Goal: Task Accomplishment & Management: Manage account settings

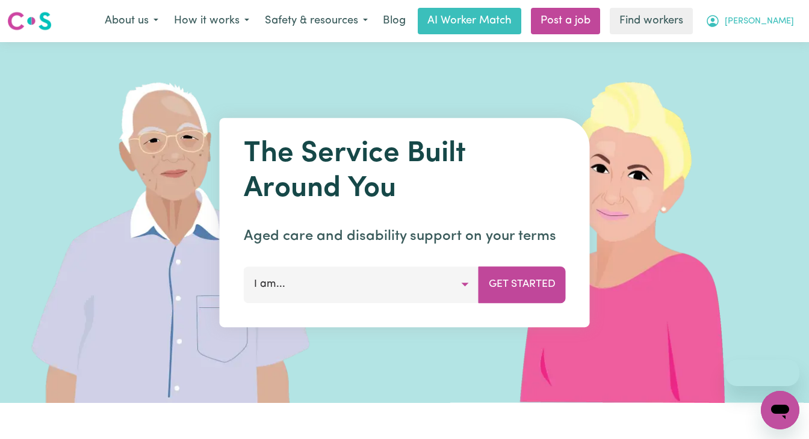
click at [720, 19] on icon "My Account" at bounding box center [713, 21] width 14 height 14
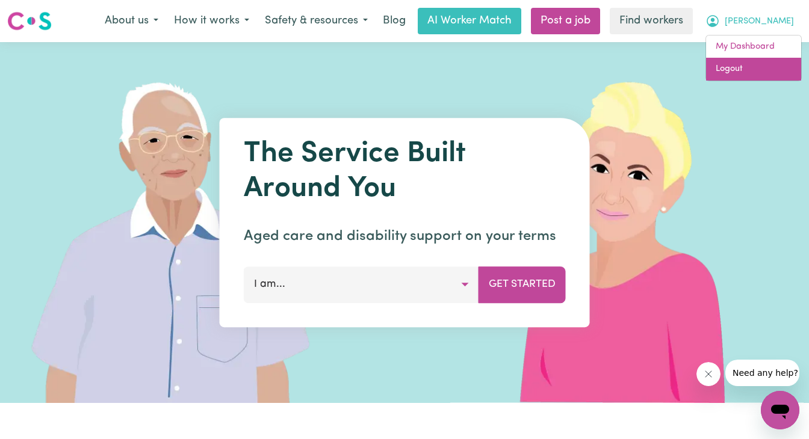
click at [749, 69] on link "Logout" at bounding box center [753, 69] width 95 height 23
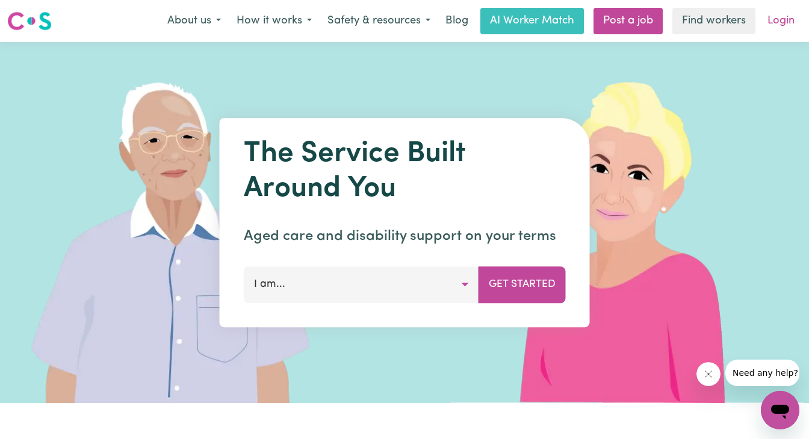
click at [777, 29] on link "Login" at bounding box center [781, 21] width 42 height 26
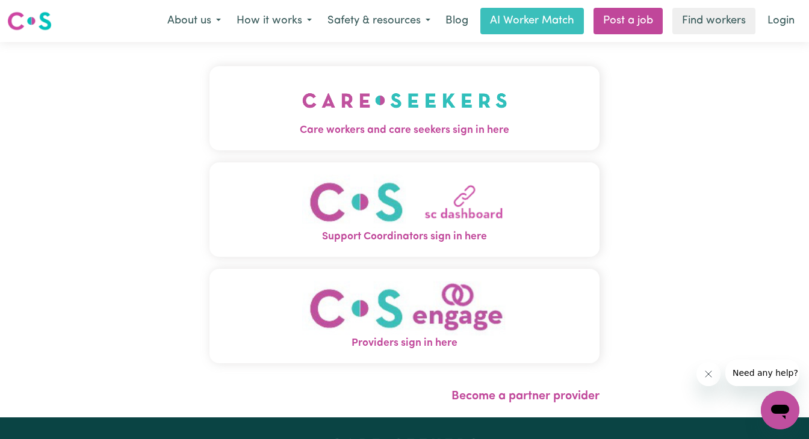
click at [287, 101] on button "Care workers and care seekers sign in here" at bounding box center [404, 108] width 390 height 84
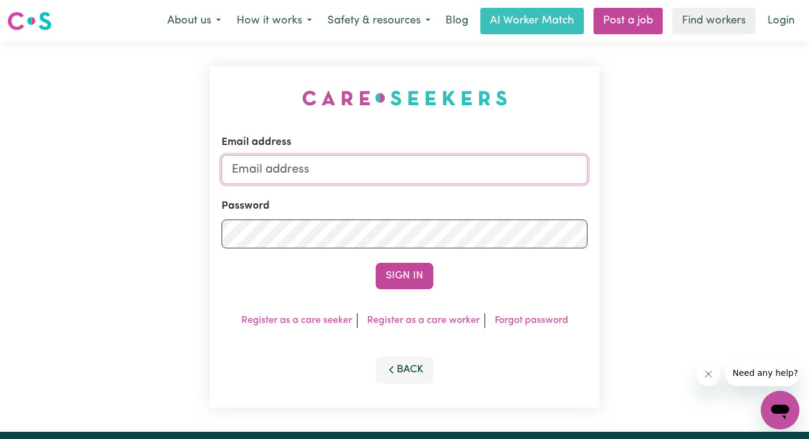
click at [349, 169] on input "Email address" at bounding box center [405, 169] width 366 height 29
type input "superuser~[EMAIL_ADDRESS][DOMAIN_NAME]"
click at [376, 263] on button "Sign In" at bounding box center [405, 276] width 58 height 26
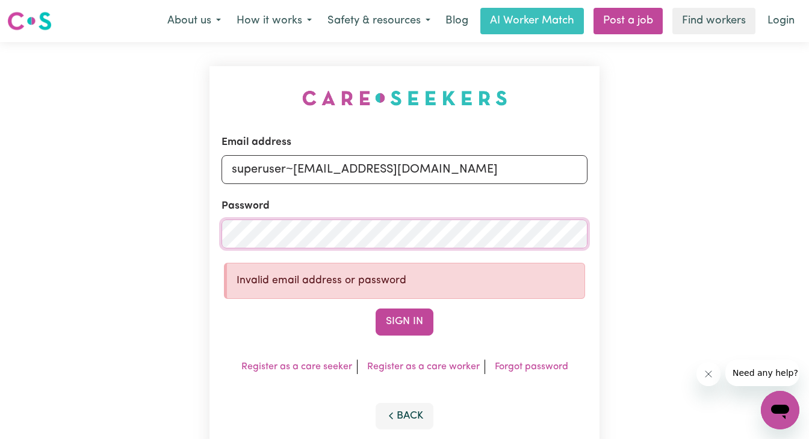
click at [155, 209] on div "Email address superuser~[EMAIL_ADDRESS][DOMAIN_NAME] Password Invalid email add…" at bounding box center [404, 260] width 809 height 436
click at [376, 309] on button "Sign In" at bounding box center [405, 322] width 58 height 26
